Goal: Task Accomplishment & Management: Manage account settings

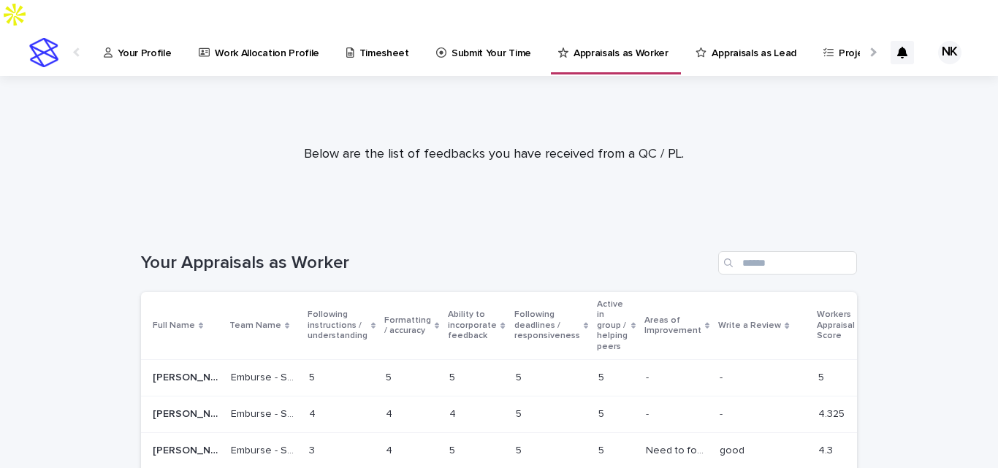
click at [661, 29] on div "Appraisals as Worker" at bounding box center [616, 51] width 130 height 45
click at [609, 29] on p "Appraisals as Worker" at bounding box center [620, 44] width 95 height 31
click at [131, 29] on p "Your Profile" at bounding box center [144, 44] width 53 height 31
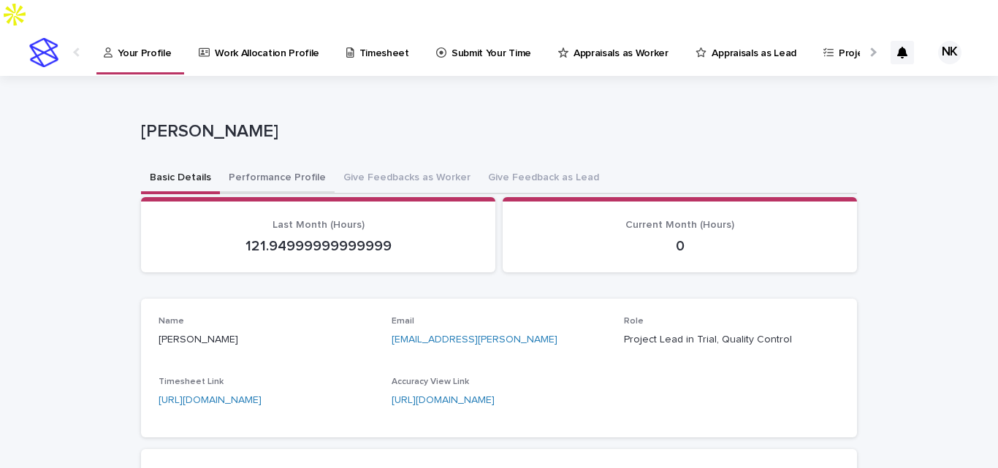
click at [263, 164] on button "Performance Profile" at bounding box center [277, 179] width 115 height 31
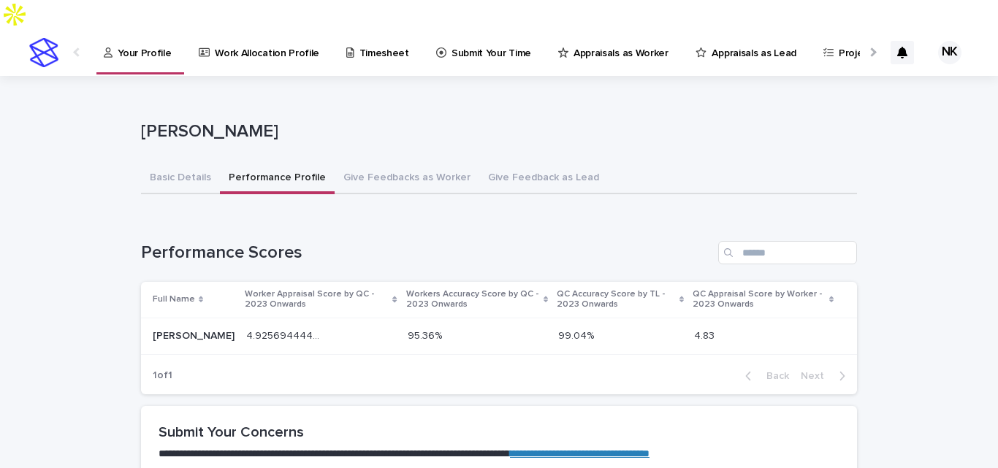
click at [449, 324] on div "95.36% 95.36%" at bounding box center [477, 336] width 139 height 24
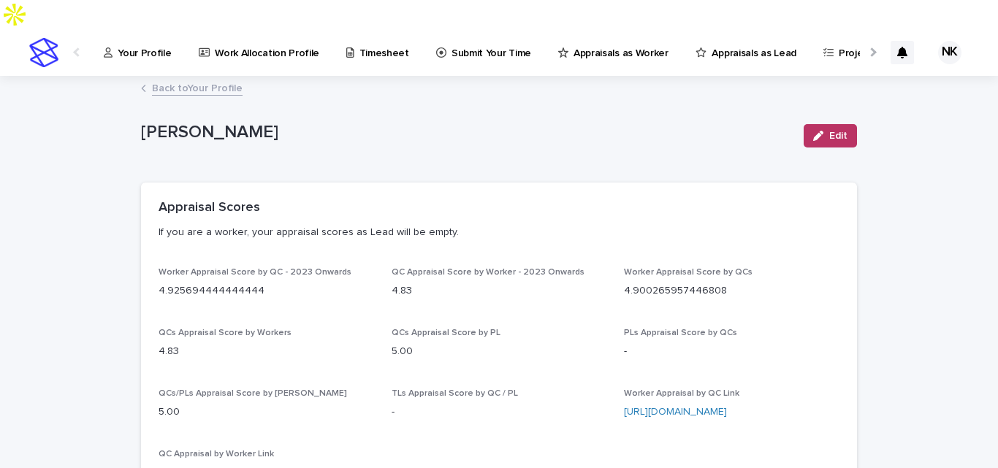
click at [473, 29] on p "Submit Your Time" at bounding box center [491, 44] width 80 height 31
